Goal: Task Accomplishment & Management: Complete application form

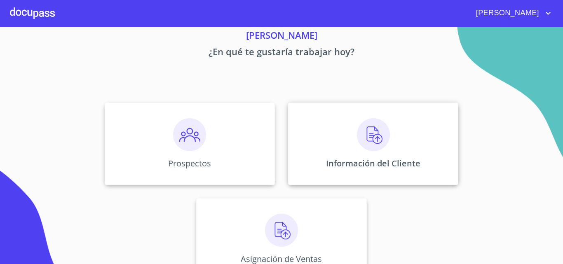
scroll to position [54, 0]
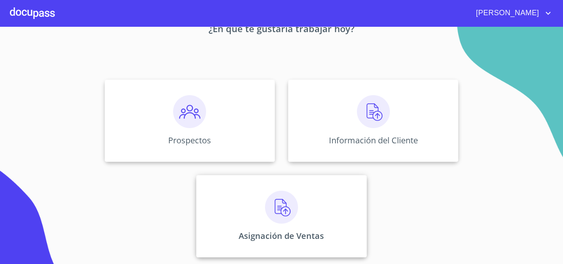
click at [283, 197] on img at bounding box center [281, 207] width 33 height 33
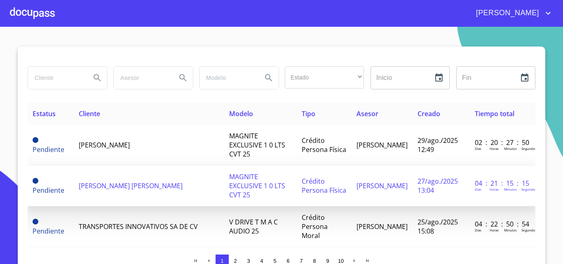
click at [116, 181] on span "[PERSON_NAME] [PERSON_NAME]" at bounding box center [131, 185] width 104 height 9
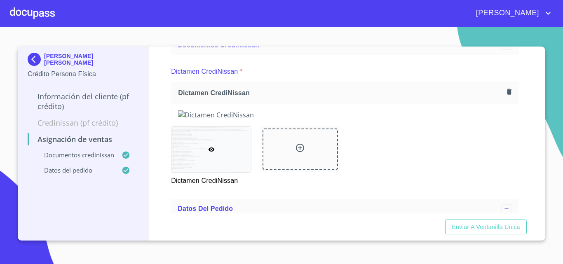
scroll to position [124, 0]
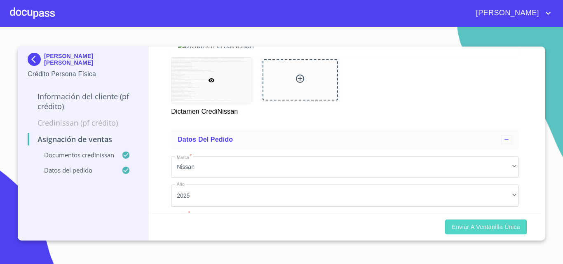
click at [476, 223] on span "Enviar a Ventanilla única" at bounding box center [486, 227] width 68 height 10
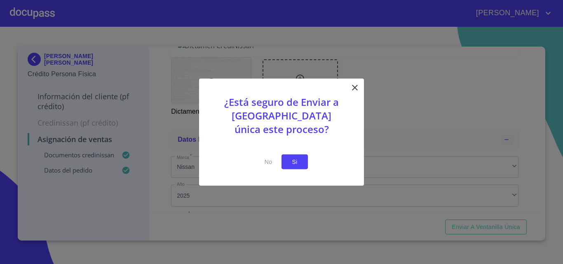
click at [295, 161] on span "Si" at bounding box center [294, 162] width 13 height 10
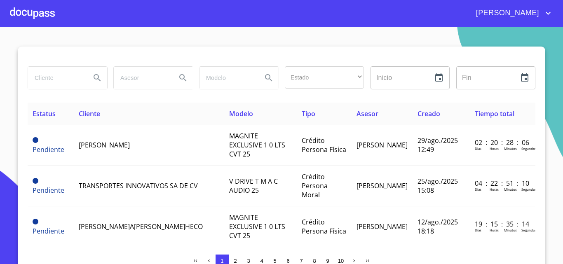
click at [33, 12] on div at bounding box center [32, 13] width 45 height 26
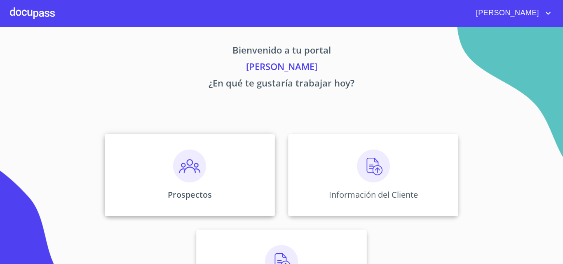
click at [217, 168] on div "Prospectos" at bounding box center [190, 175] width 170 height 82
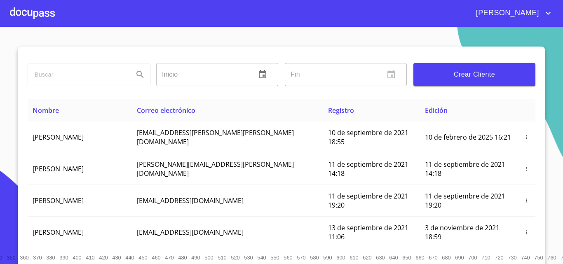
click at [37, 21] on div at bounding box center [32, 13] width 45 height 26
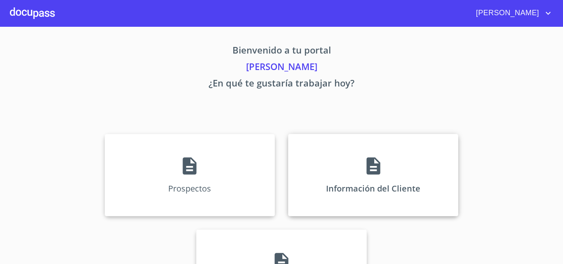
click at [379, 161] on icon at bounding box center [373, 166] width 21 height 21
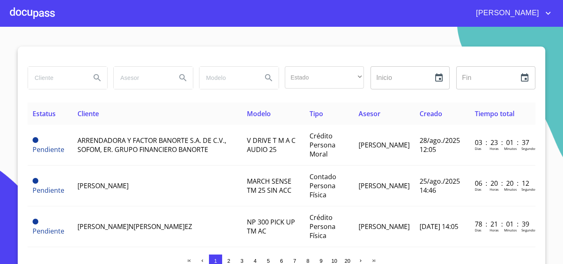
click at [68, 85] on input "search" at bounding box center [56, 78] width 56 height 22
type input "[PERSON_NAME]"
click at [87, 80] on button "Search" at bounding box center [97, 78] width 20 height 20
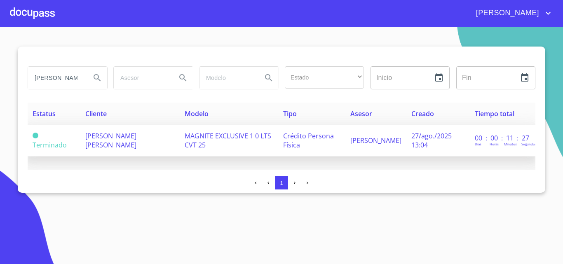
click at [136, 133] on span "[PERSON_NAME] [PERSON_NAME]" at bounding box center [110, 140] width 51 height 18
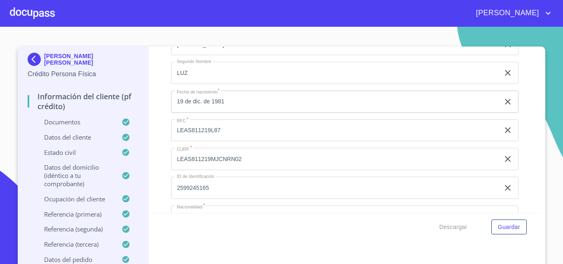
scroll to position [2142, 0]
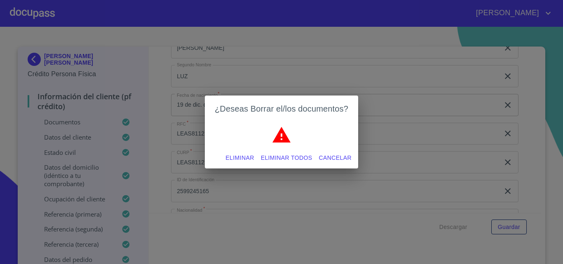
click at [232, 158] on span "Eliminar" at bounding box center [239, 158] width 28 height 10
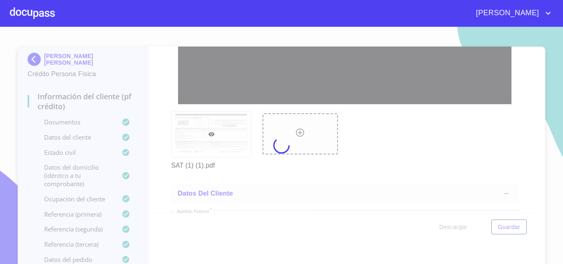
click at [154, 109] on div at bounding box center [281, 145] width 563 height 237
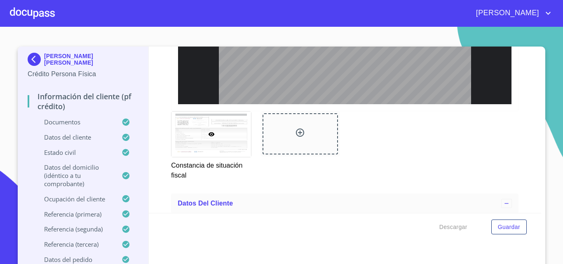
scroll to position [41, 0]
click at [501, 221] on button "Guardar" at bounding box center [508, 227] width 35 height 15
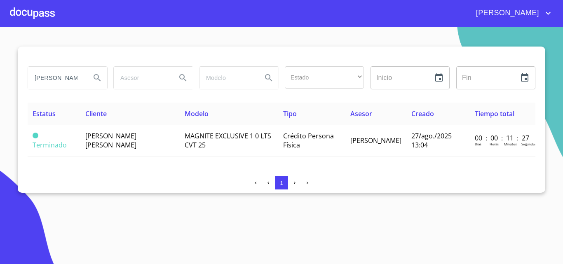
click at [44, 19] on div at bounding box center [32, 13] width 45 height 26
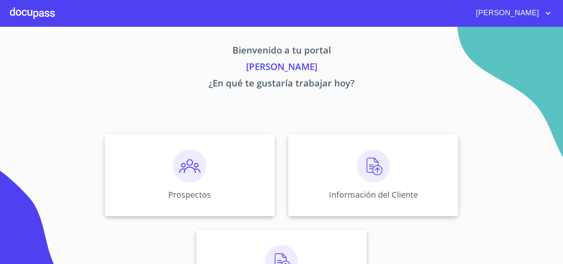
scroll to position [41, 0]
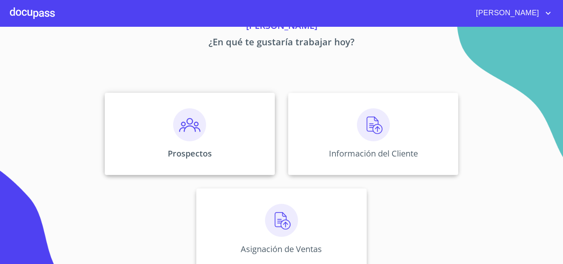
click at [144, 97] on div "Prospectos" at bounding box center [190, 134] width 170 height 82
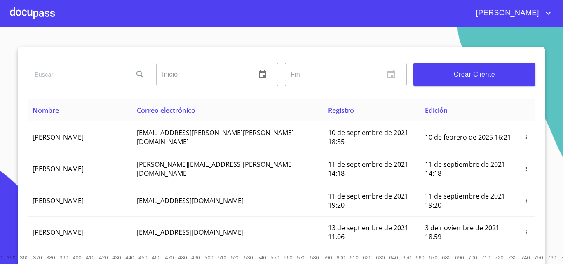
click at [90, 80] on input "search" at bounding box center [77, 74] width 99 height 22
type input "[PERSON_NAME] del [PERSON_NAME]"
click at [140, 76] on icon "Search" at bounding box center [140, 75] width 10 height 10
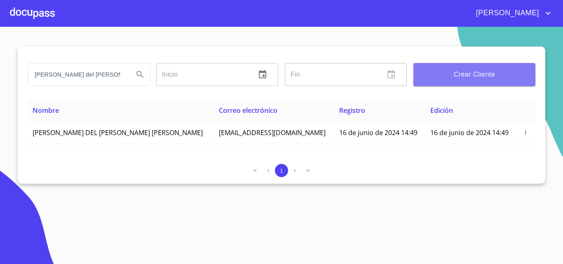
drag, startPoint x: 439, startPoint y: 77, endPoint x: 435, endPoint y: 76, distance: 4.2
click at [435, 76] on span "Crear Cliente" at bounding box center [474, 75] width 109 height 12
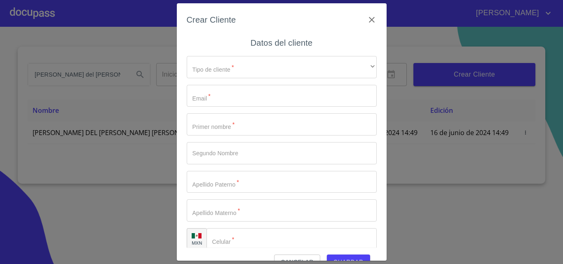
click at [261, 41] on h6 "Datos del cliente" at bounding box center [281, 42] width 62 height 13
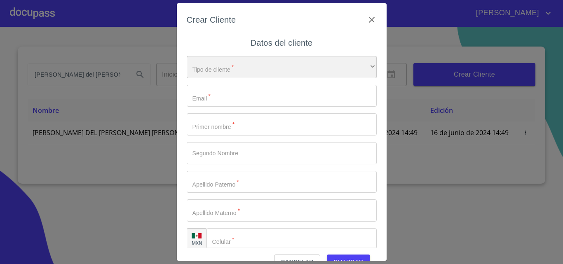
click at [244, 66] on div "​" at bounding box center [282, 67] width 190 height 22
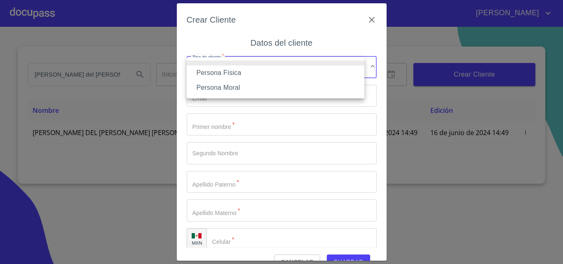
click at [227, 69] on li "Persona Física" at bounding box center [276, 73] width 178 height 15
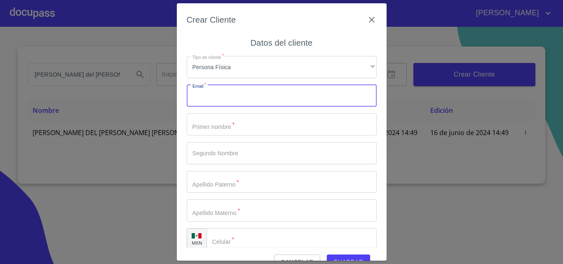
click at [226, 97] on input "Tipo de cliente   *" at bounding box center [282, 96] width 190 height 22
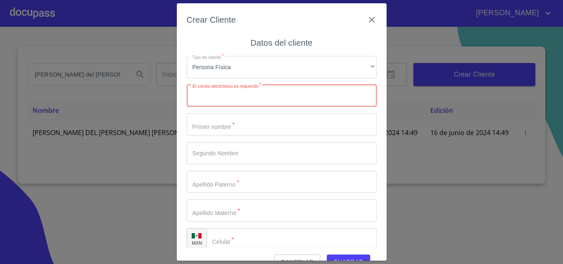
paste input "[EMAIL_ADDRESS][DOMAIN_NAME]"
type input "[EMAIL_ADDRESS][DOMAIN_NAME]"
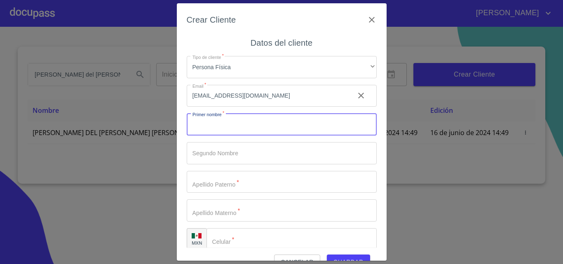
click at [225, 122] on input "Tipo de cliente   *" at bounding box center [282, 124] width 190 height 22
type input "GUADALUPE"
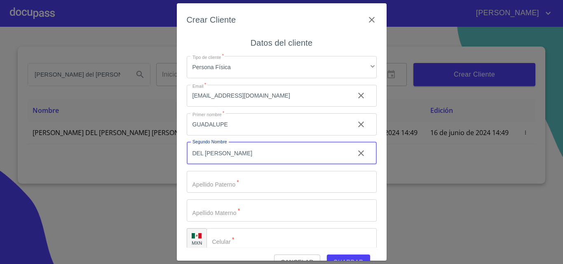
type input "DEL [PERSON_NAME]"
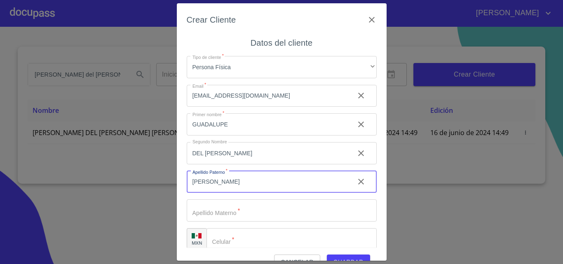
type input "[PERSON_NAME]"
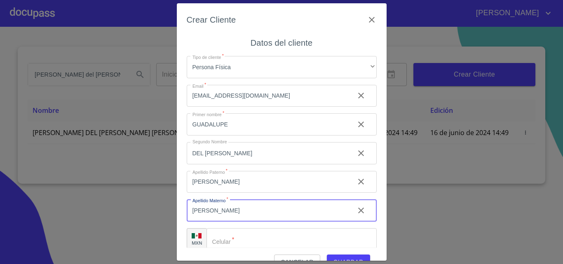
type input "[PERSON_NAME]"
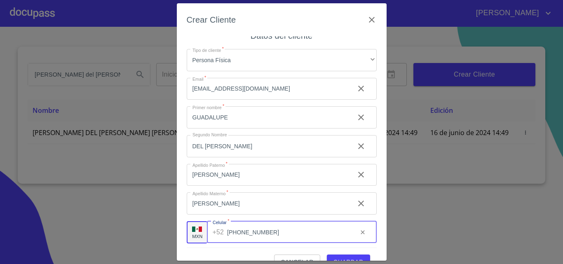
scroll to position [9, 0]
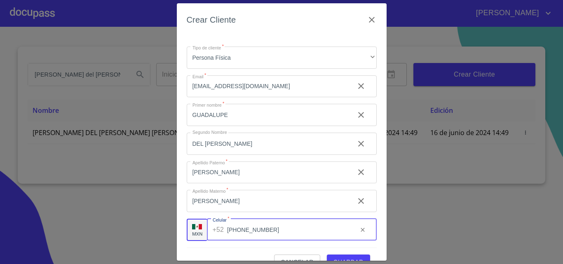
type input "[PHONE_NUMBER]"
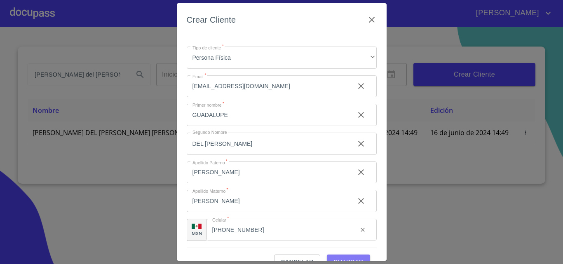
click at [335, 256] on button "Guardar" at bounding box center [348, 262] width 43 height 15
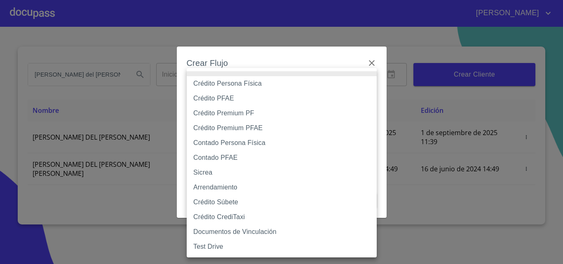
click at [293, 91] on body "[PERSON_NAME] del [PERSON_NAME] ​ Fin ​ Crear Cliente Nombre Correo electrónico…" at bounding box center [281, 132] width 563 height 264
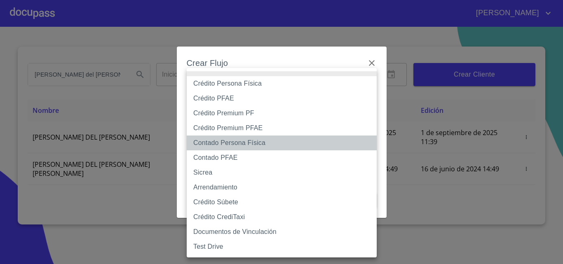
click at [219, 141] on li "Contado Persona Física" at bounding box center [282, 143] width 190 height 15
type input "60bf975b0d9865ccc2471536"
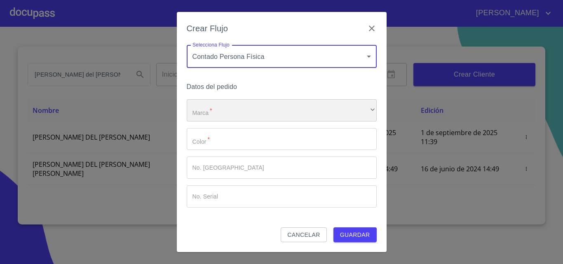
click at [222, 105] on div "​" at bounding box center [282, 110] width 190 height 22
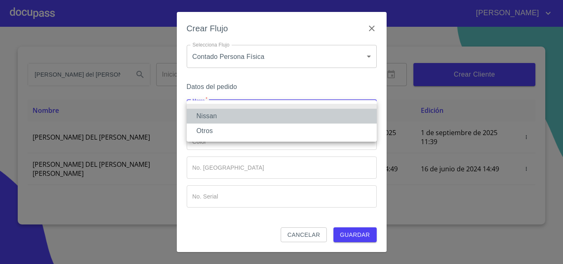
click at [213, 113] on li "Nissan" at bounding box center [282, 116] width 190 height 15
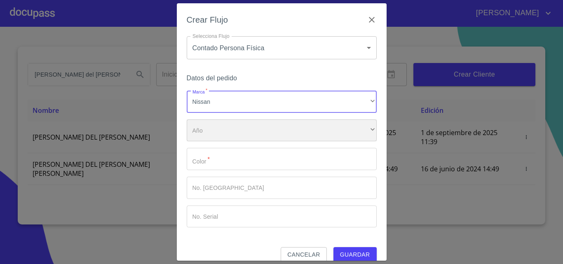
click at [212, 126] on div "​" at bounding box center [282, 130] width 190 height 22
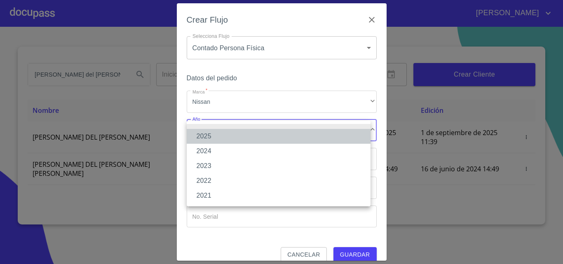
click at [208, 135] on li "2025" at bounding box center [279, 136] width 184 height 15
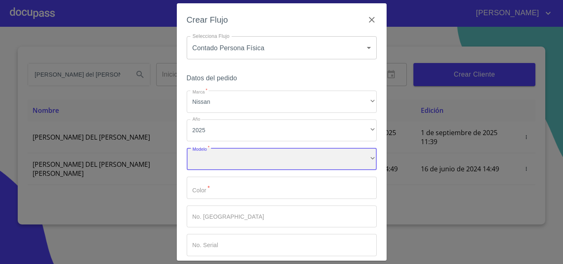
click at [208, 157] on div "​" at bounding box center [282, 159] width 190 height 22
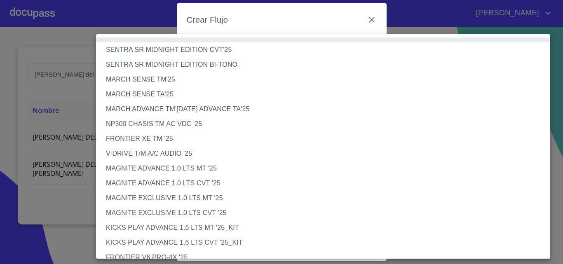
click at [208, 157] on li "V-DRIVE T/M A/C AUDIO '25" at bounding box center [326, 153] width 460 height 15
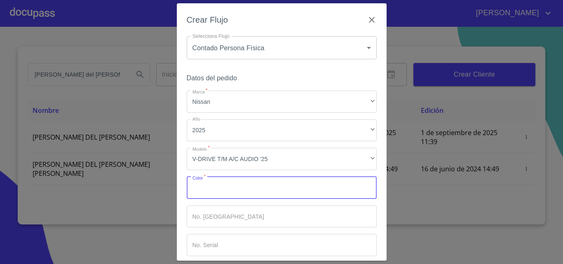
click at [215, 188] on input "Marca   *" at bounding box center [282, 188] width 190 height 22
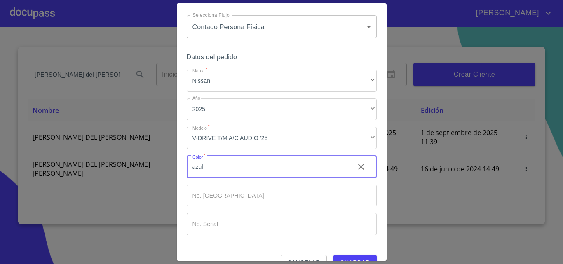
scroll to position [40, 0]
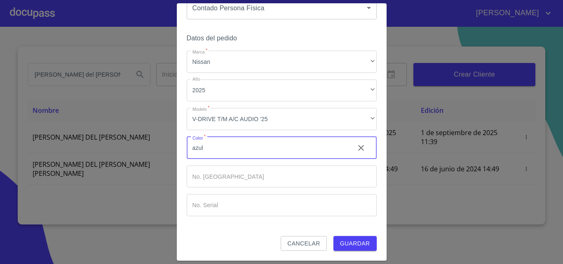
type input "azul"
click at [355, 250] on button "Guardar" at bounding box center [354, 243] width 43 height 15
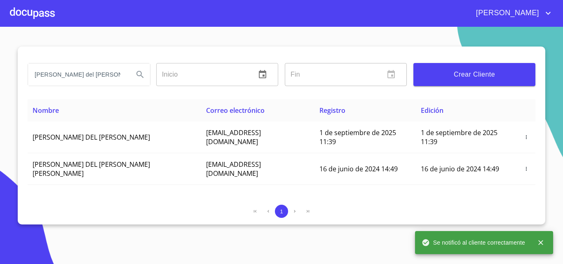
click at [31, 17] on div at bounding box center [32, 13] width 45 height 26
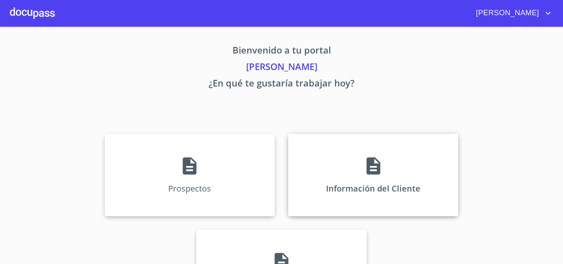
click at [318, 168] on div "Información del Cliente" at bounding box center [373, 175] width 170 height 82
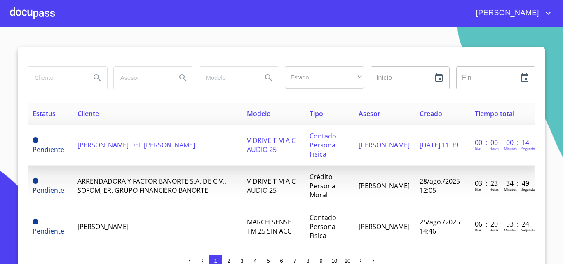
click at [159, 134] on td "[PERSON_NAME] DEL [PERSON_NAME]" at bounding box center [157, 145] width 169 height 41
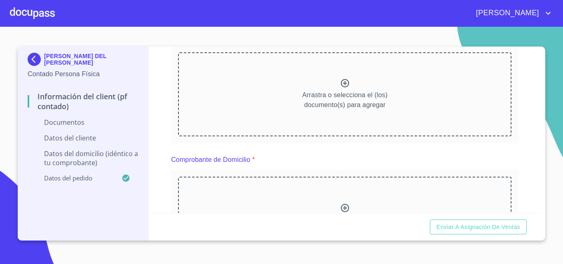
scroll to position [124, 0]
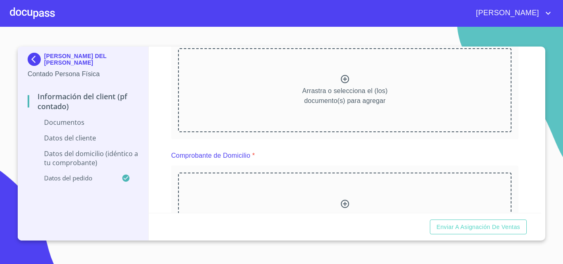
drag, startPoint x: 355, startPoint y: 83, endPoint x: 356, endPoint y: 77, distance: 6.3
click at [355, 77] on div "Arrastra o selecciona el (los) documento(s) para agregar" at bounding box center [344, 90] width 333 height 84
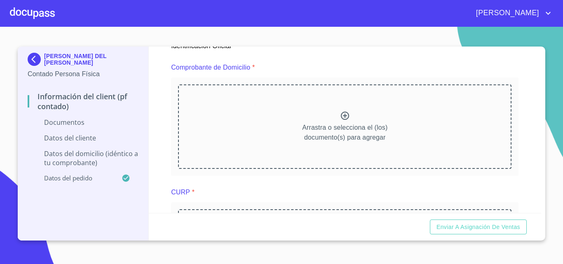
scroll to position [412, 0]
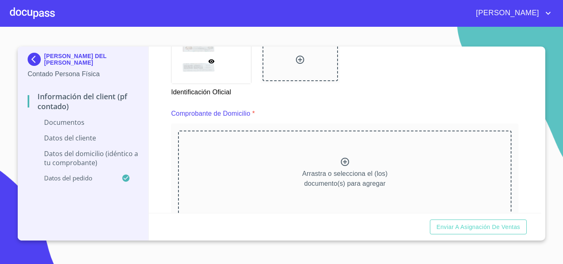
click at [333, 160] on div "Arrastra o selecciona el (los) documento(s) para agregar" at bounding box center [344, 173] width 333 height 84
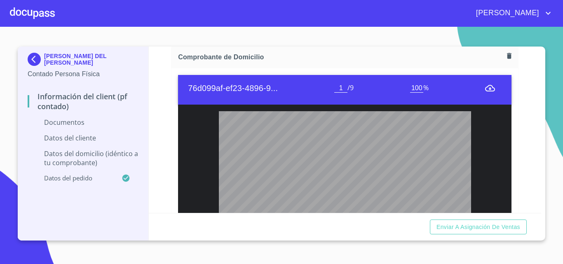
scroll to position [536, 0]
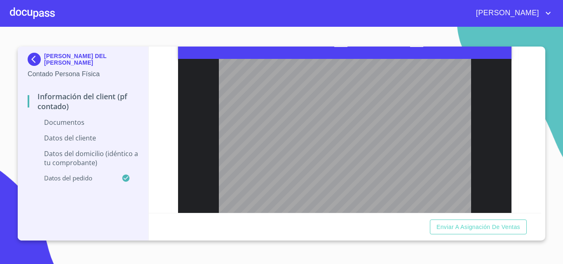
type input "2"
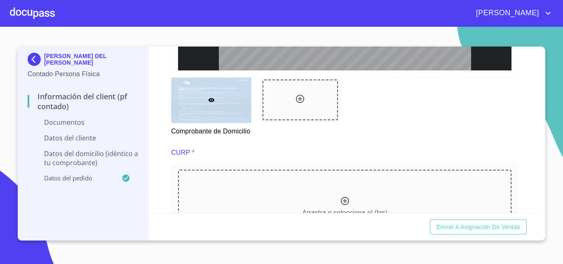
scroll to position [824, 0]
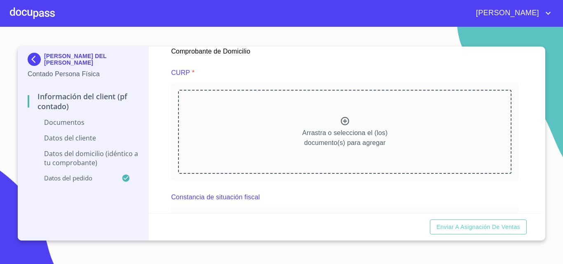
click at [346, 141] on p "Arrastra o selecciona el (los) documento(s) para agregar" at bounding box center [344, 138] width 85 height 20
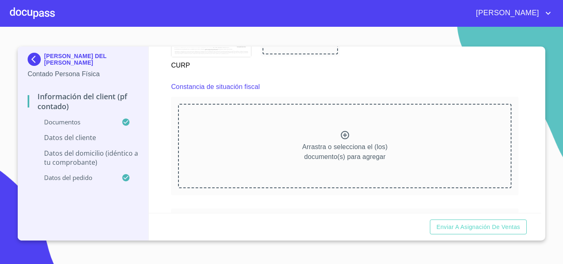
scroll to position [1195, 0]
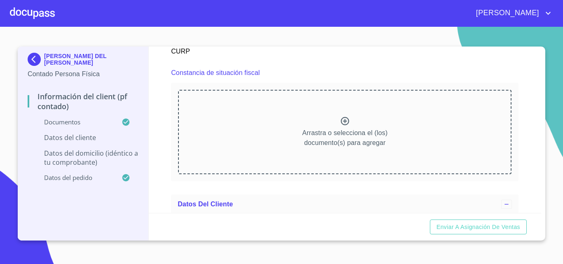
click at [320, 138] on p "Arrastra o selecciona el (los) documento(s) para agregar" at bounding box center [344, 138] width 85 height 20
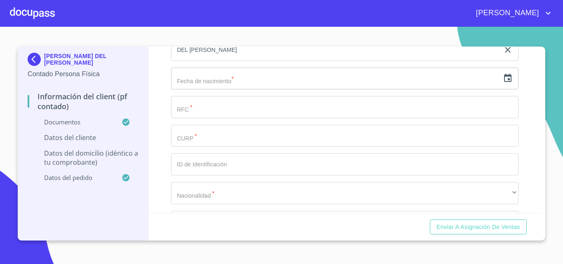
scroll to position [1730, 0]
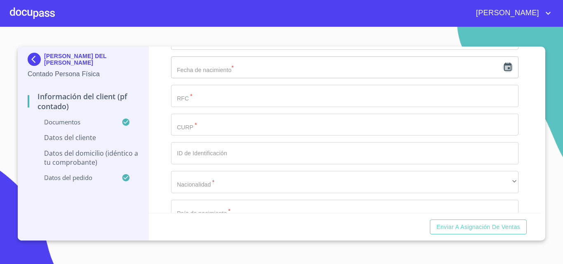
click at [504, 71] on icon "button" at bounding box center [507, 67] width 7 height 8
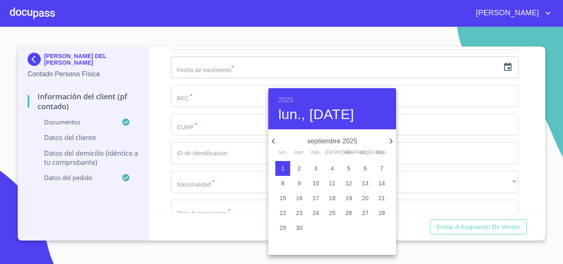
click at [300, 167] on p "2" at bounding box center [298, 168] width 3 height 8
type input "2 de sep. de 2025"
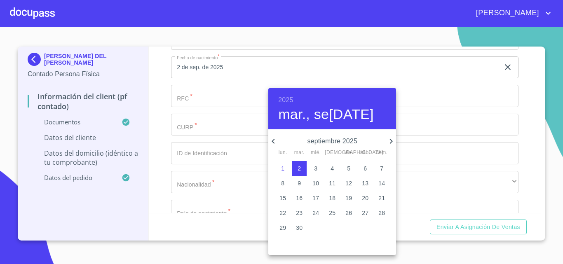
click at [164, 120] on div at bounding box center [281, 132] width 563 height 264
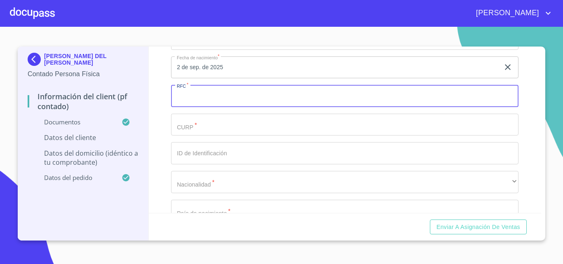
click at [190, 106] on input "Documento de identificación.   *" at bounding box center [344, 96] width 347 height 22
type input "XAXX010101000"
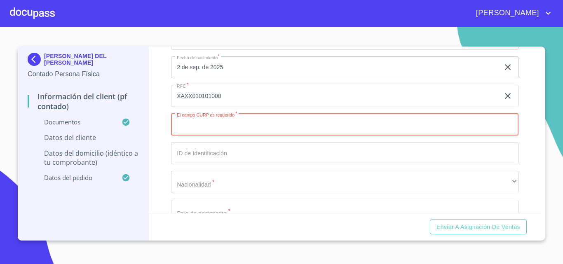
paste input "MAPG561025MCCLRD05"
type input "MAPG561025MCCLRD05"
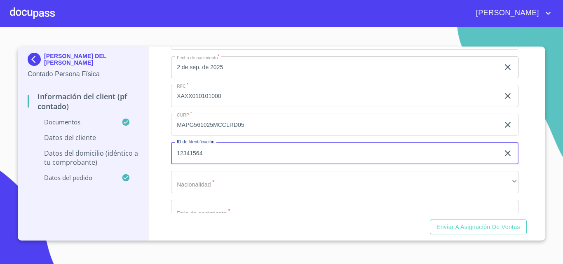
type input "12341564"
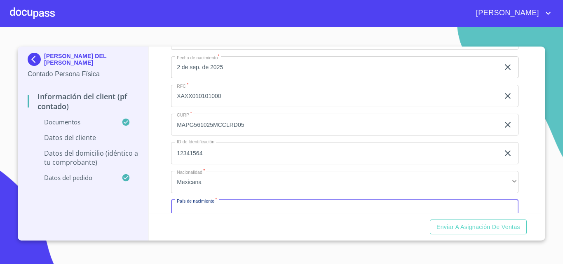
scroll to position [1749, 0]
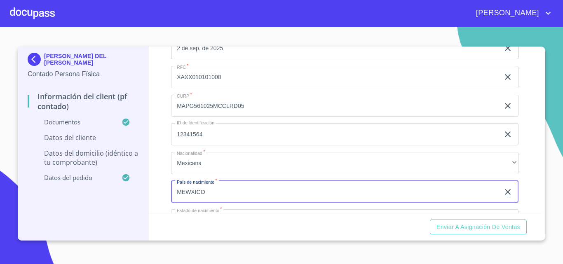
type input "MEWXICO"
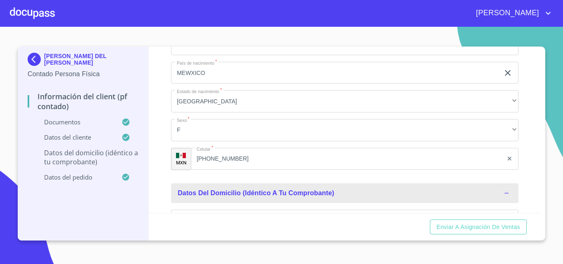
scroll to position [1969, 0]
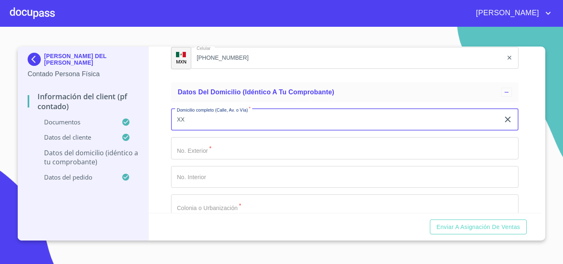
type input "XX"
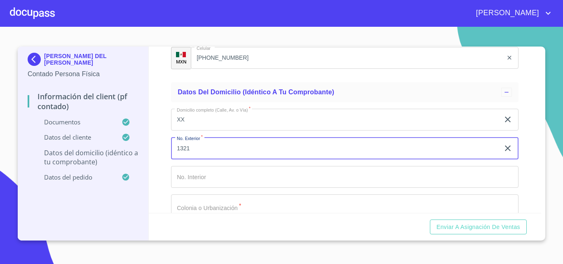
type input "1321"
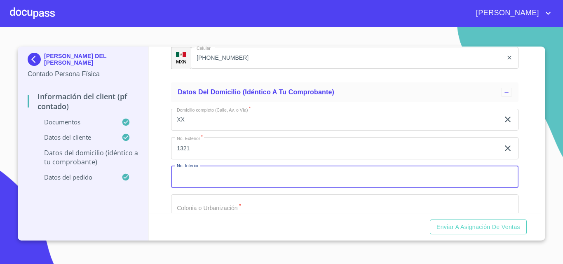
scroll to position [1983, 0]
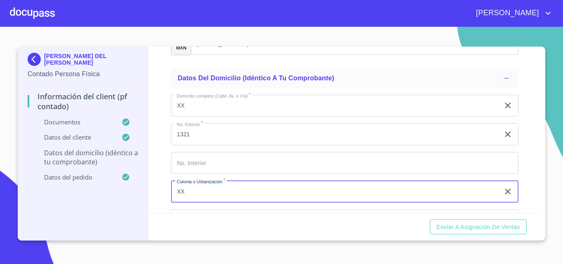
type input "XX"
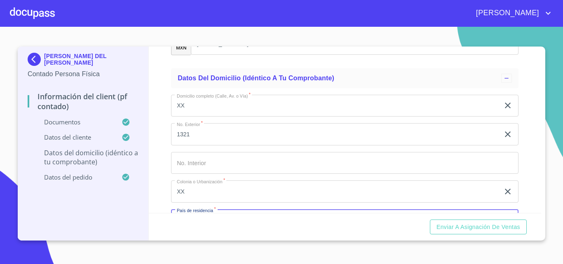
scroll to position [2084, 0]
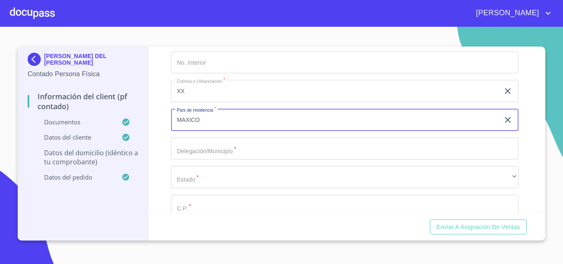
type input "MAXICO"
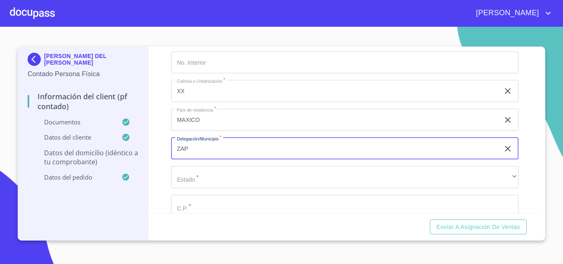
type input "ZAP"
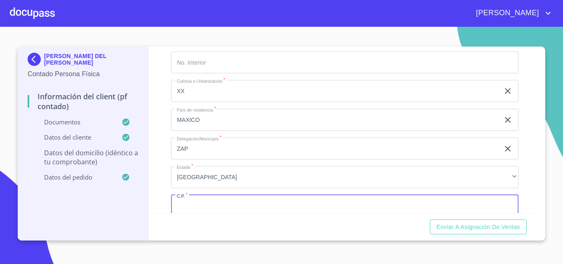
scroll to position [2098, 0]
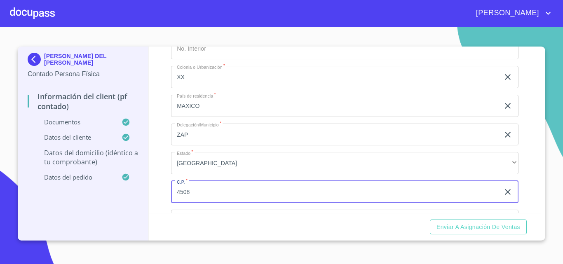
type input "4508"
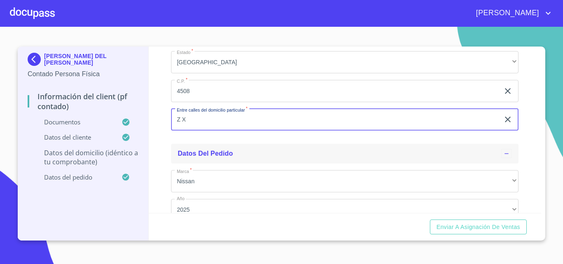
type input "Z X"
click at [172, 164] on div "Datos del pedido" at bounding box center [344, 154] width 347 height 20
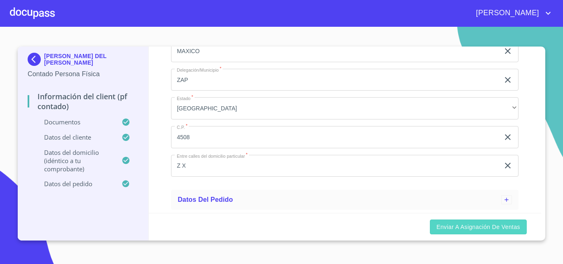
scroll to position [2162, 0]
click at [461, 229] on span "Enviar a Asignación de Ventas" at bounding box center [478, 227] width 84 height 10
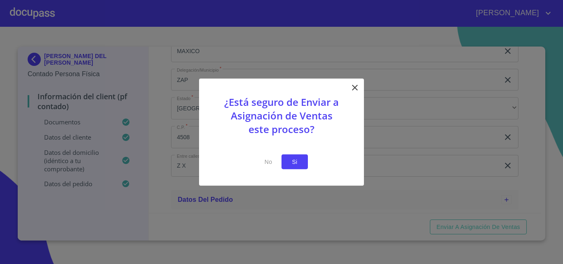
click at [295, 161] on span "Si" at bounding box center [294, 162] width 13 height 10
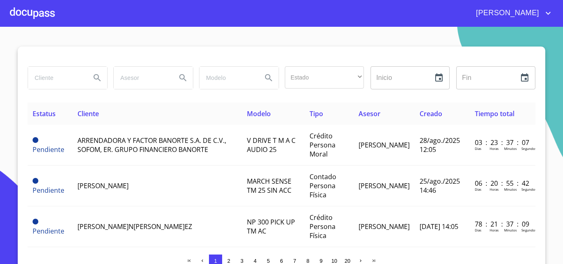
click at [37, 17] on div at bounding box center [32, 13] width 45 height 26
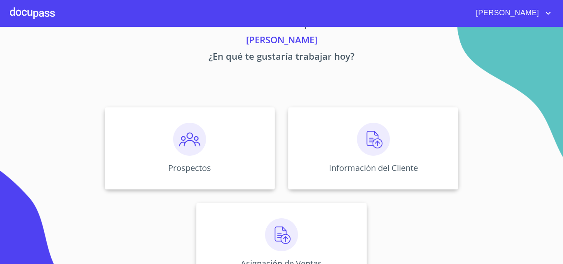
scroll to position [54, 0]
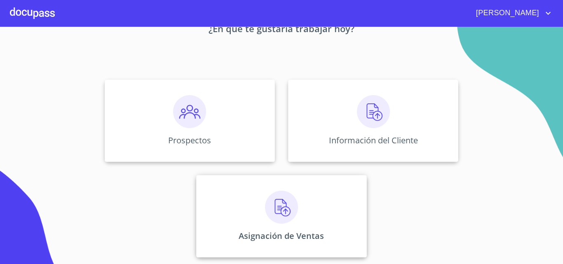
click at [298, 175] on div "Asignación de Ventas" at bounding box center [281, 216] width 170 height 82
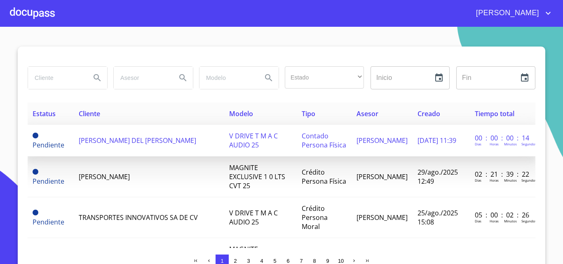
click at [459, 133] on td "[DATE] 11:39" at bounding box center [440, 141] width 57 height 32
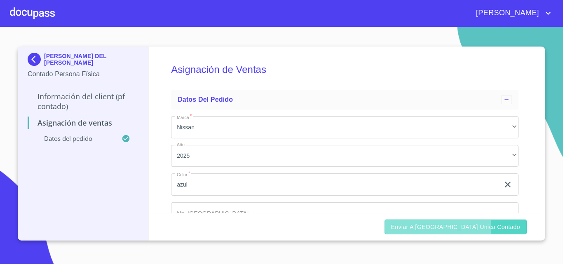
click at [461, 227] on span "Enviar a [GEOGRAPHIC_DATA] única contado" at bounding box center [455, 227] width 129 height 10
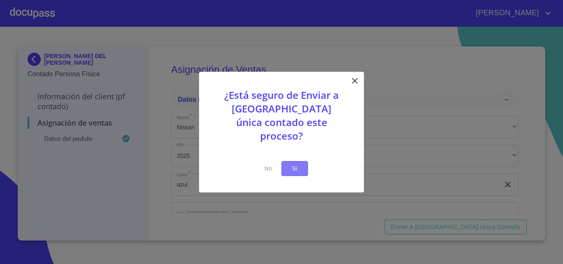
click at [299, 164] on span "Si" at bounding box center [294, 169] width 13 height 10
